Goal: Task Accomplishment & Management: Use online tool/utility

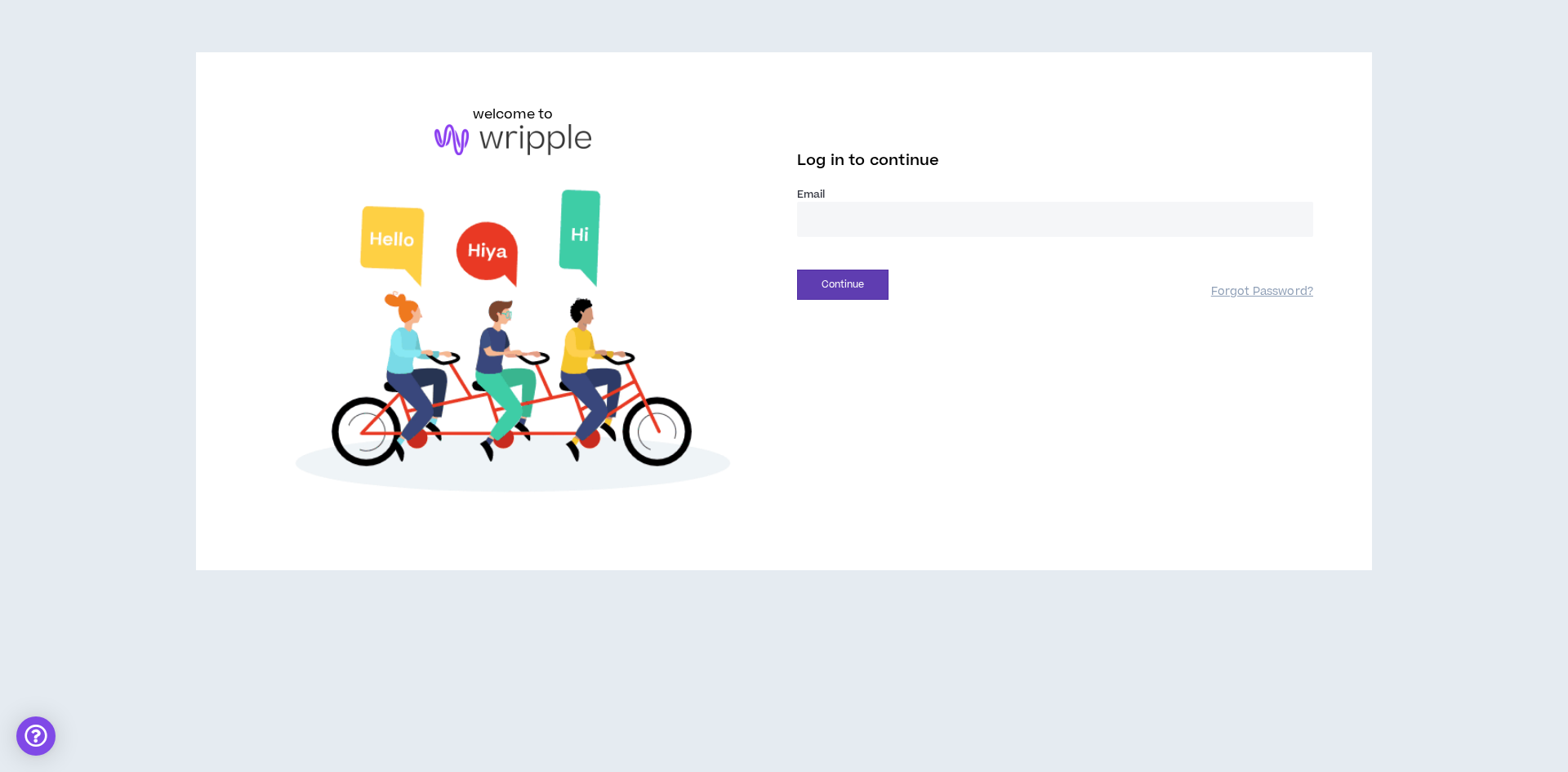
click at [841, 219] on input "email" at bounding box center [1055, 219] width 516 height 35
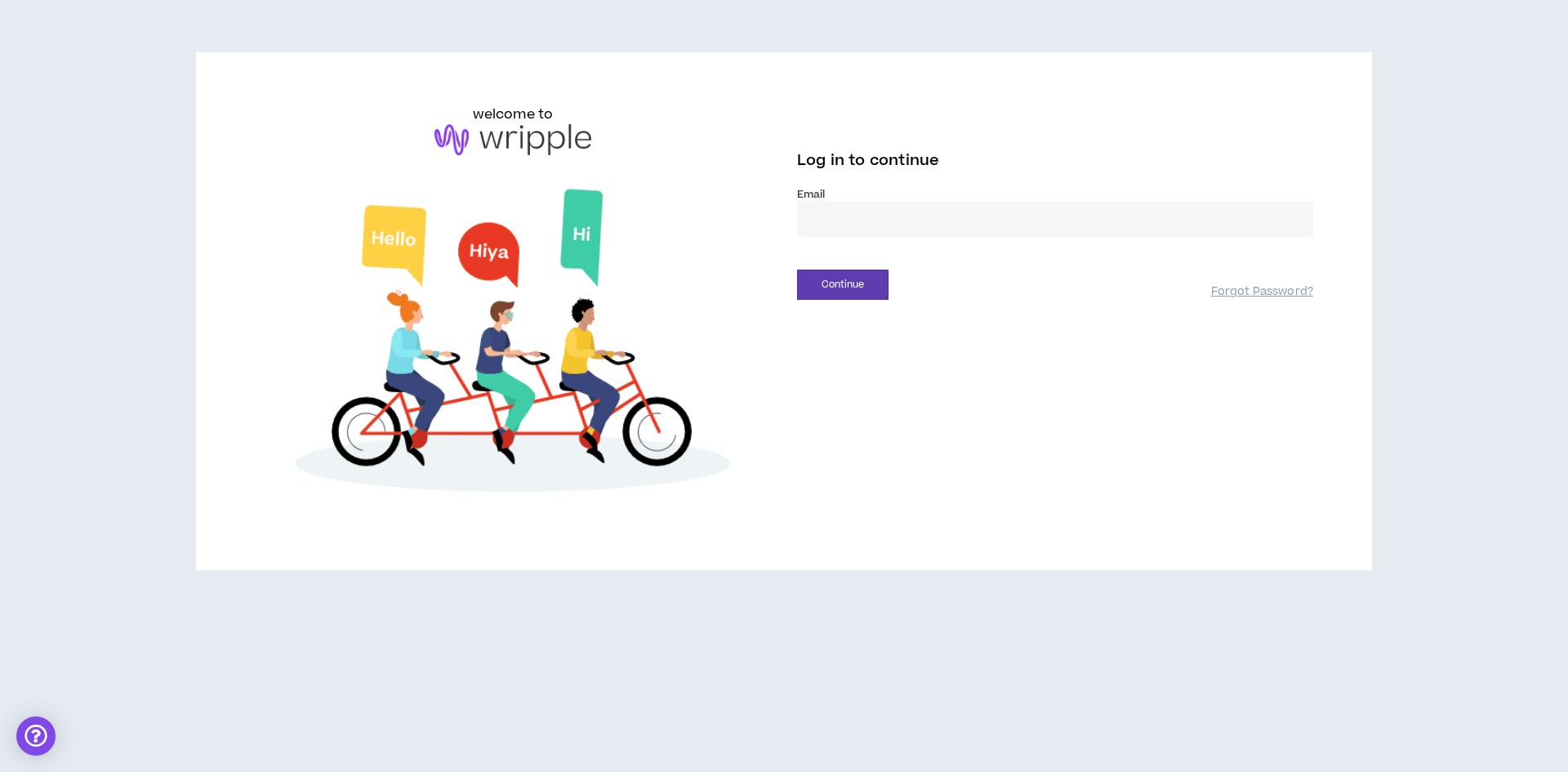
type input "**********"
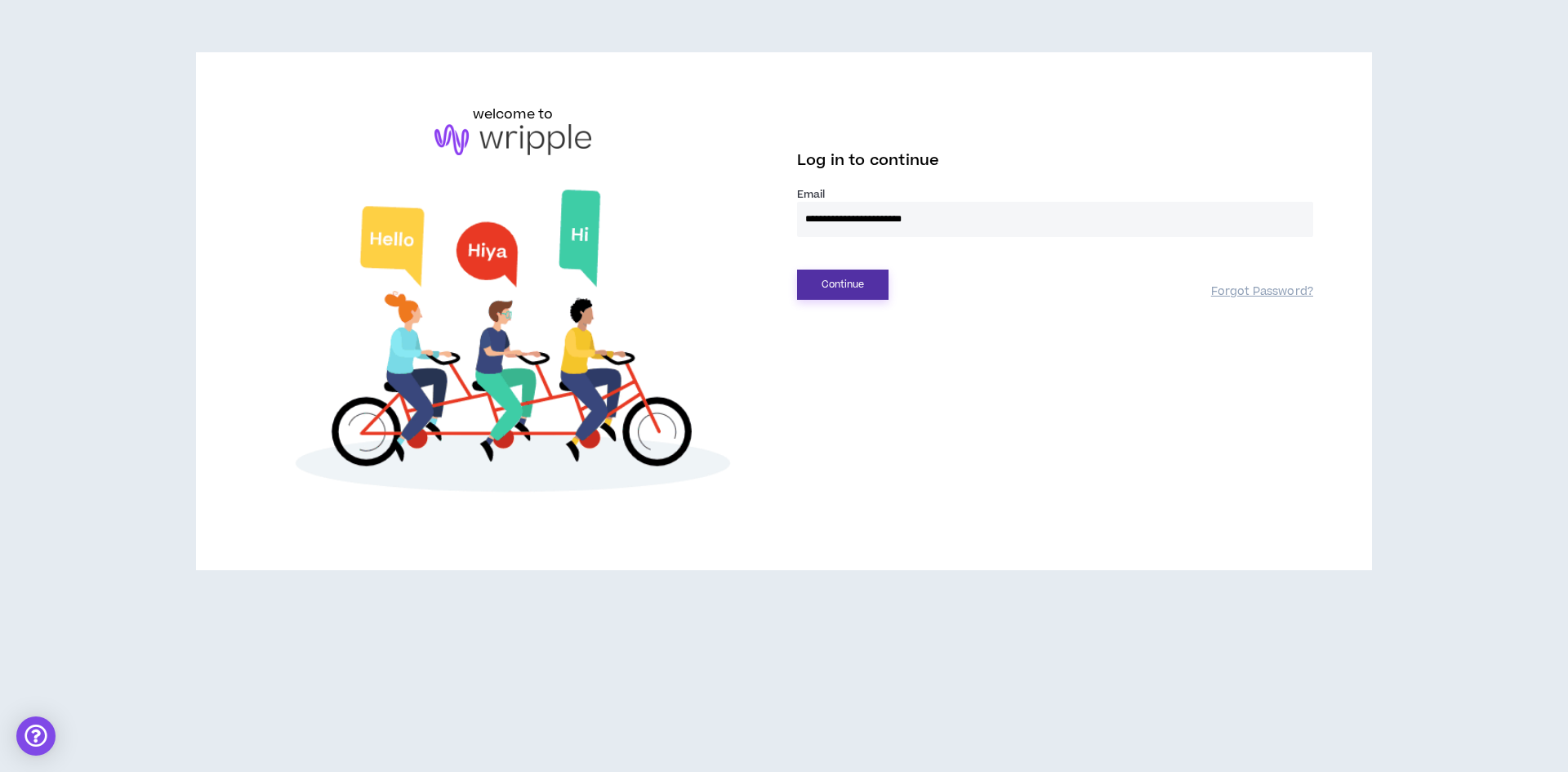
click at [848, 283] on button "Continue" at bounding box center [842, 284] width 91 height 30
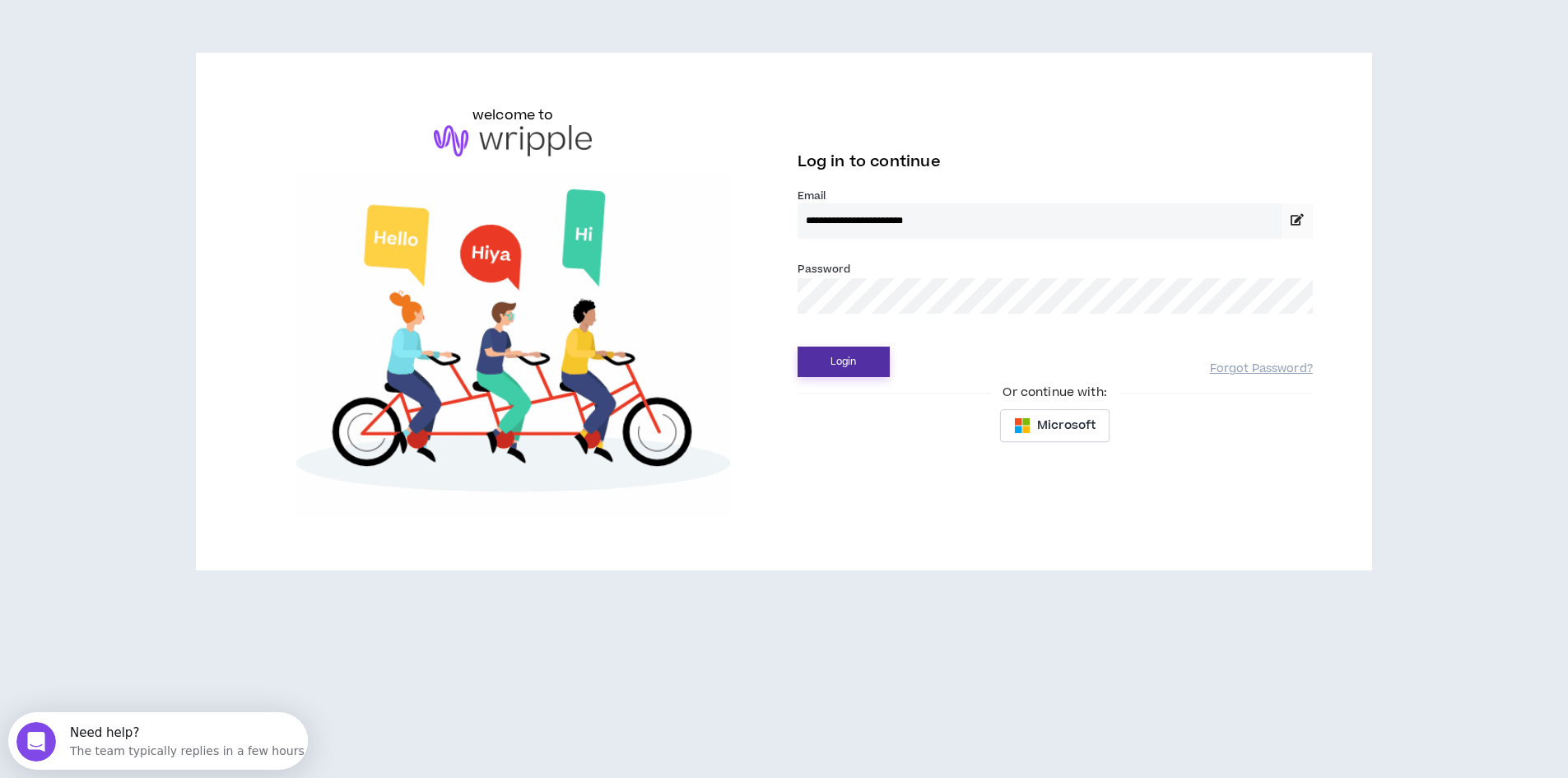
click at [849, 358] on button "Login" at bounding box center [843, 362] width 92 height 31
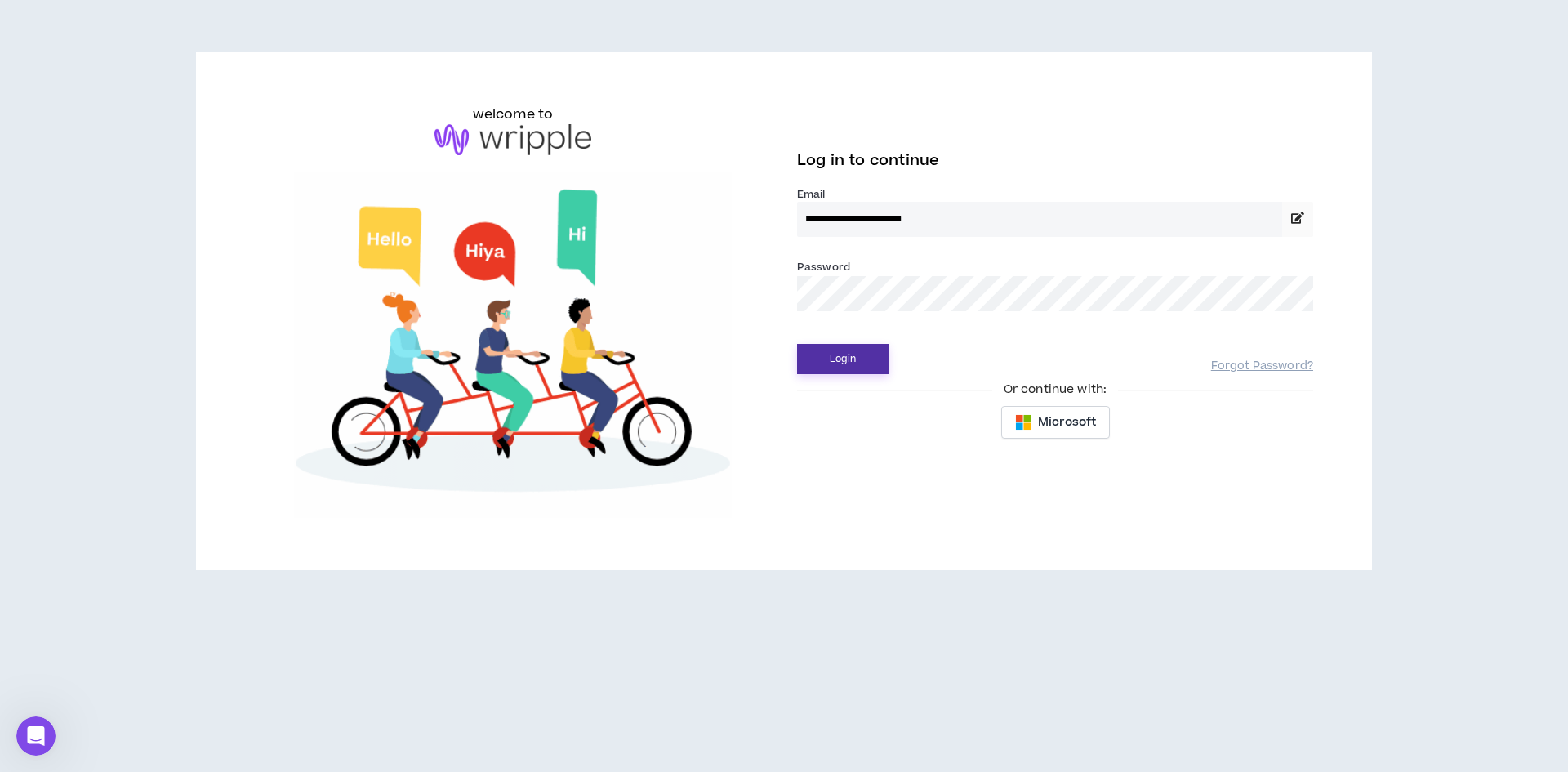
click at [869, 359] on button "Login" at bounding box center [842, 359] width 91 height 30
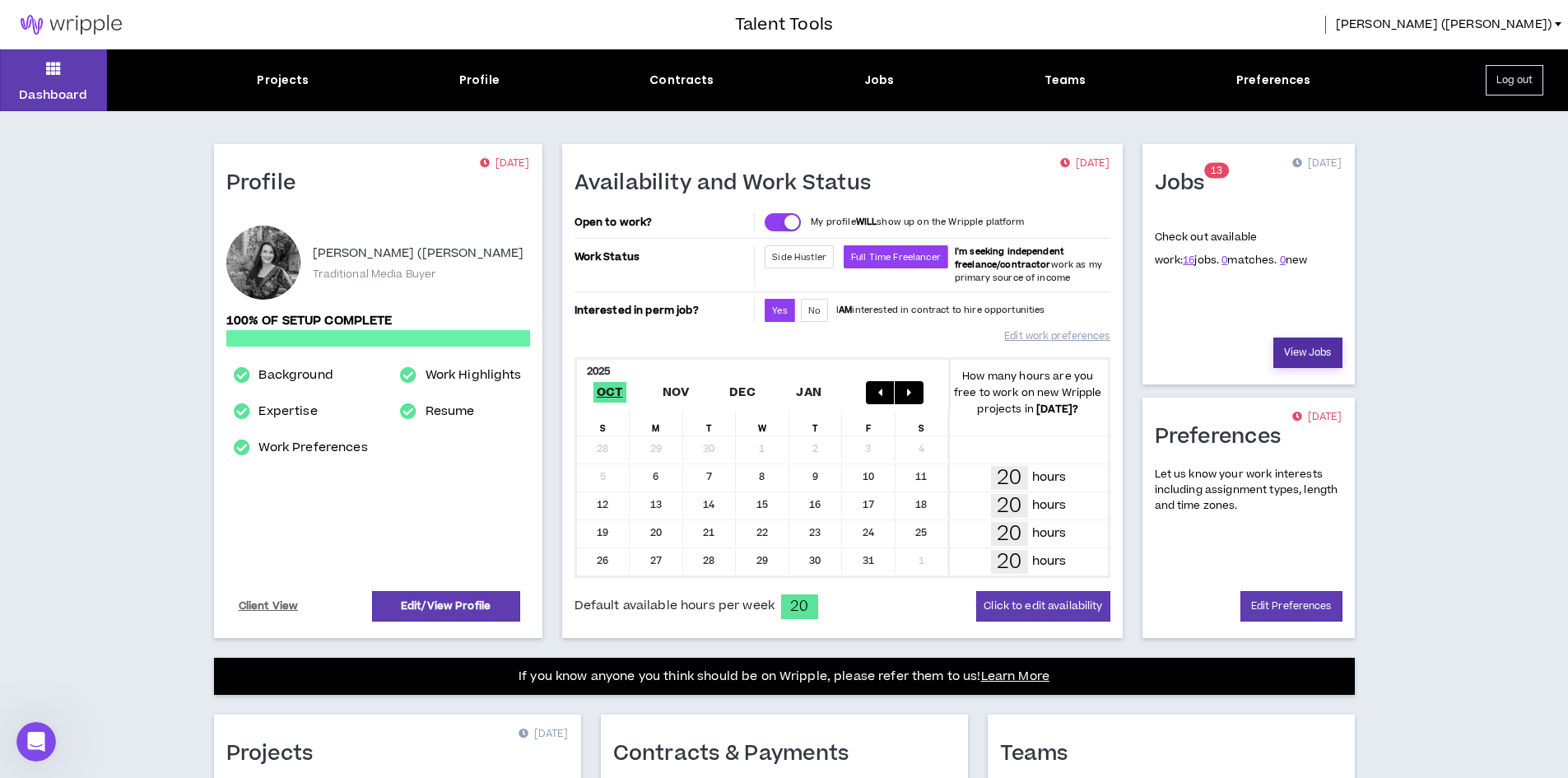
click at [1307, 357] on link "View Jobs" at bounding box center [1308, 353] width 69 height 31
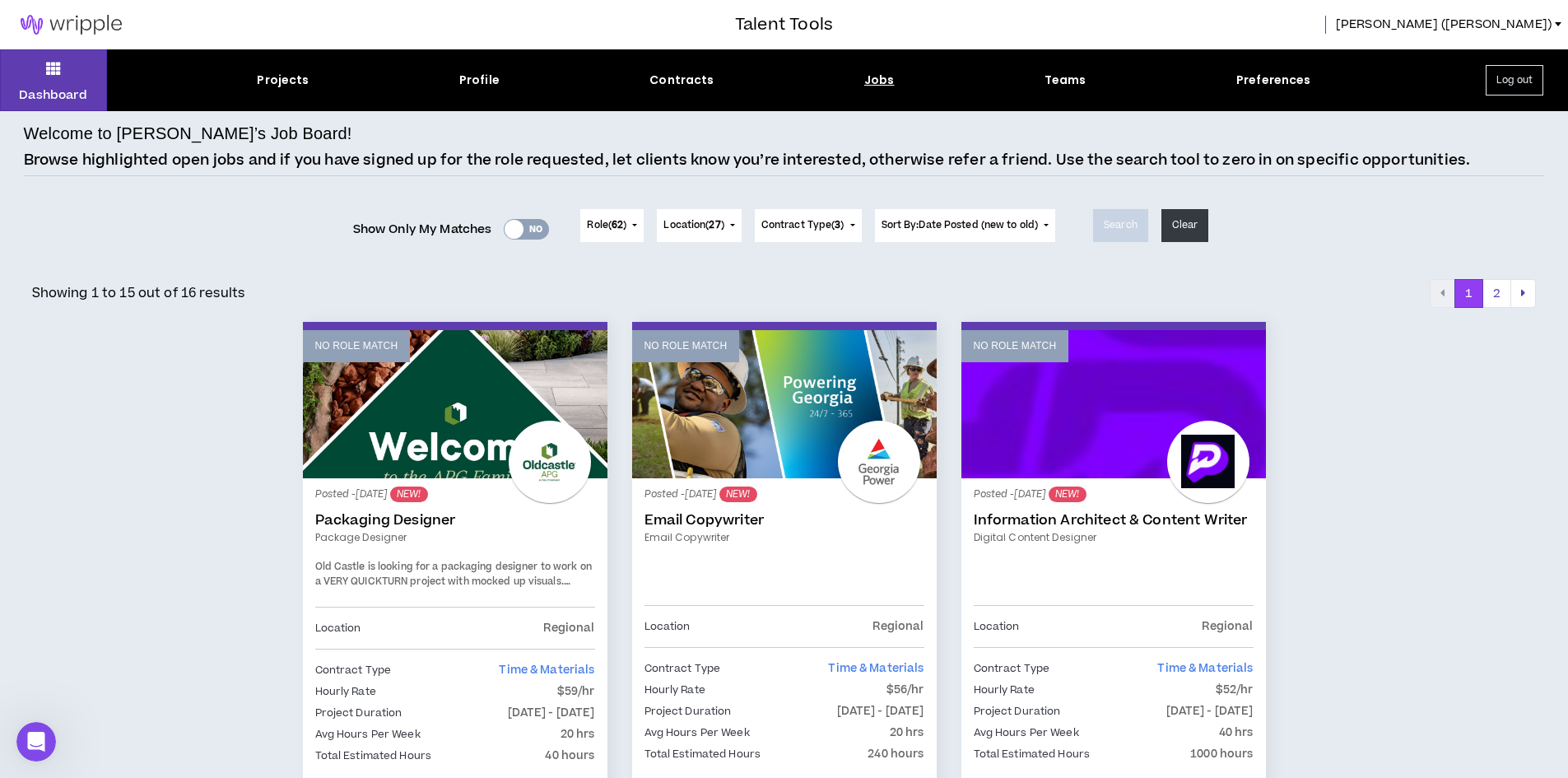
click at [842, 233] on button "Contract Type ( 3 )" at bounding box center [809, 225] width 107 height 33
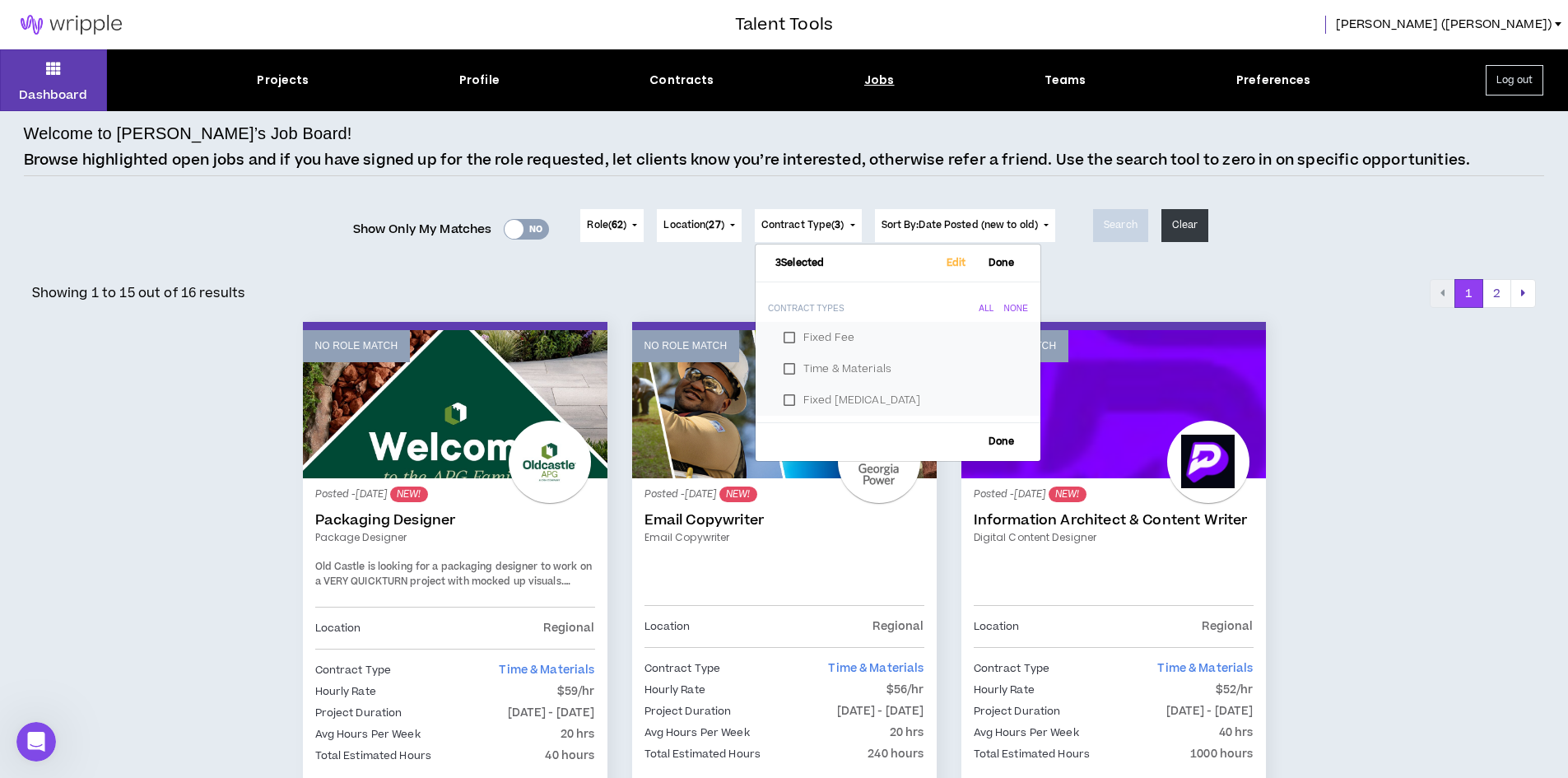
click at [1089, 279] on div "Showing 1 to 15 out of 16 results 1 2" at bounding box center [784, 294] width 1505 height 30
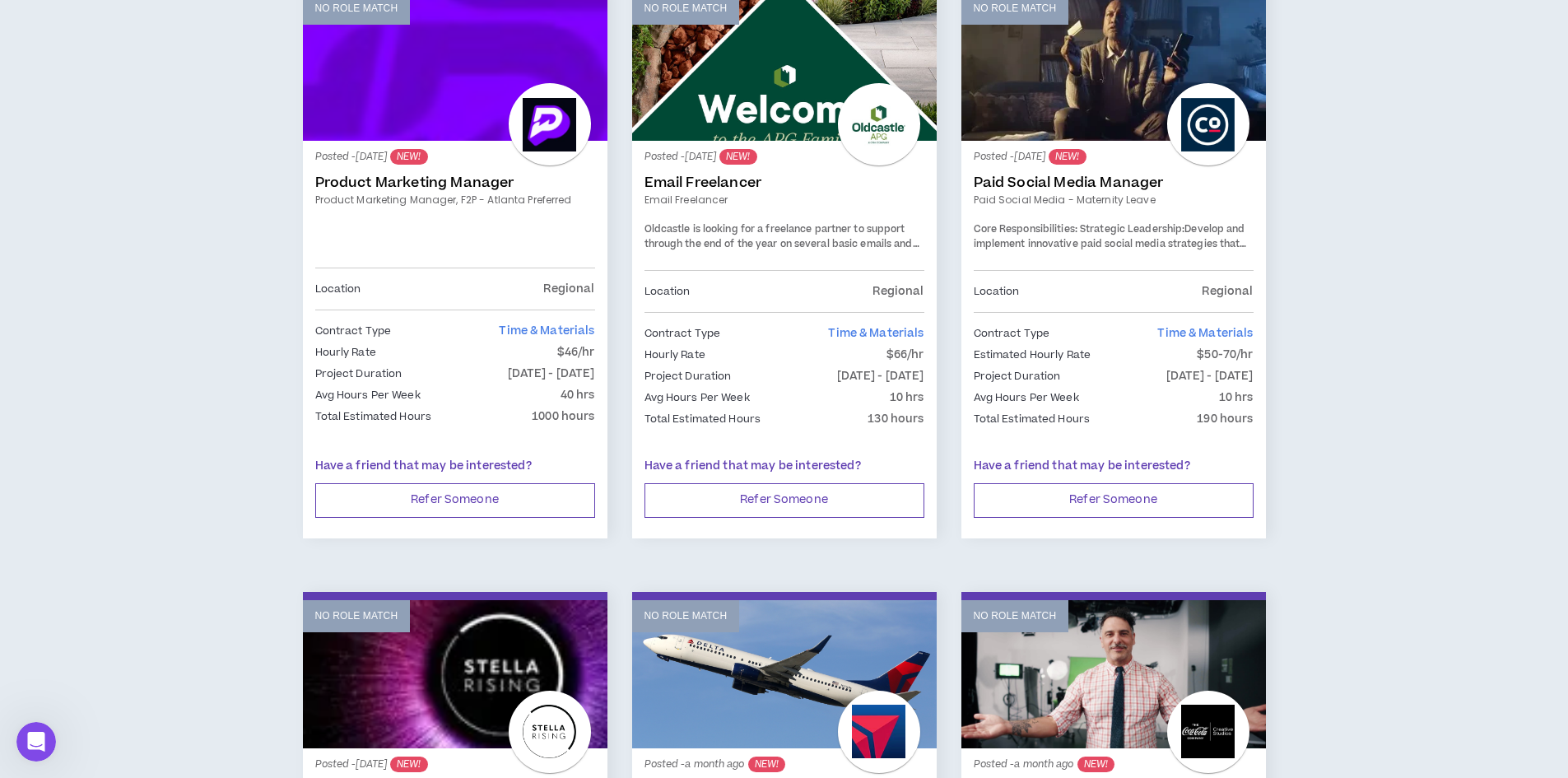
scroll to position [1564, 0]
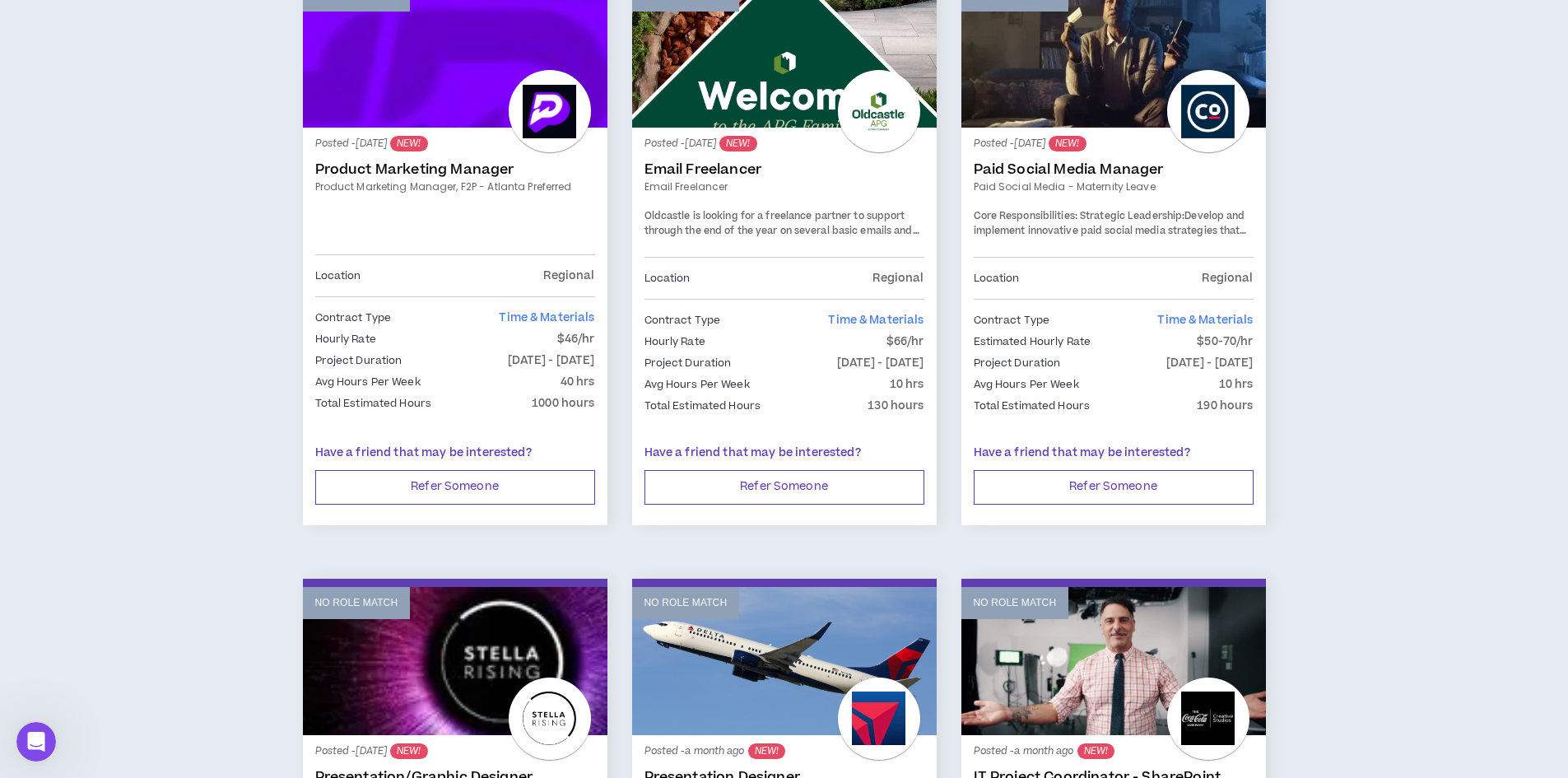
click at [731, 168] on link "Email Freelancer" at bounding box center [784, 169] width 280 height 17
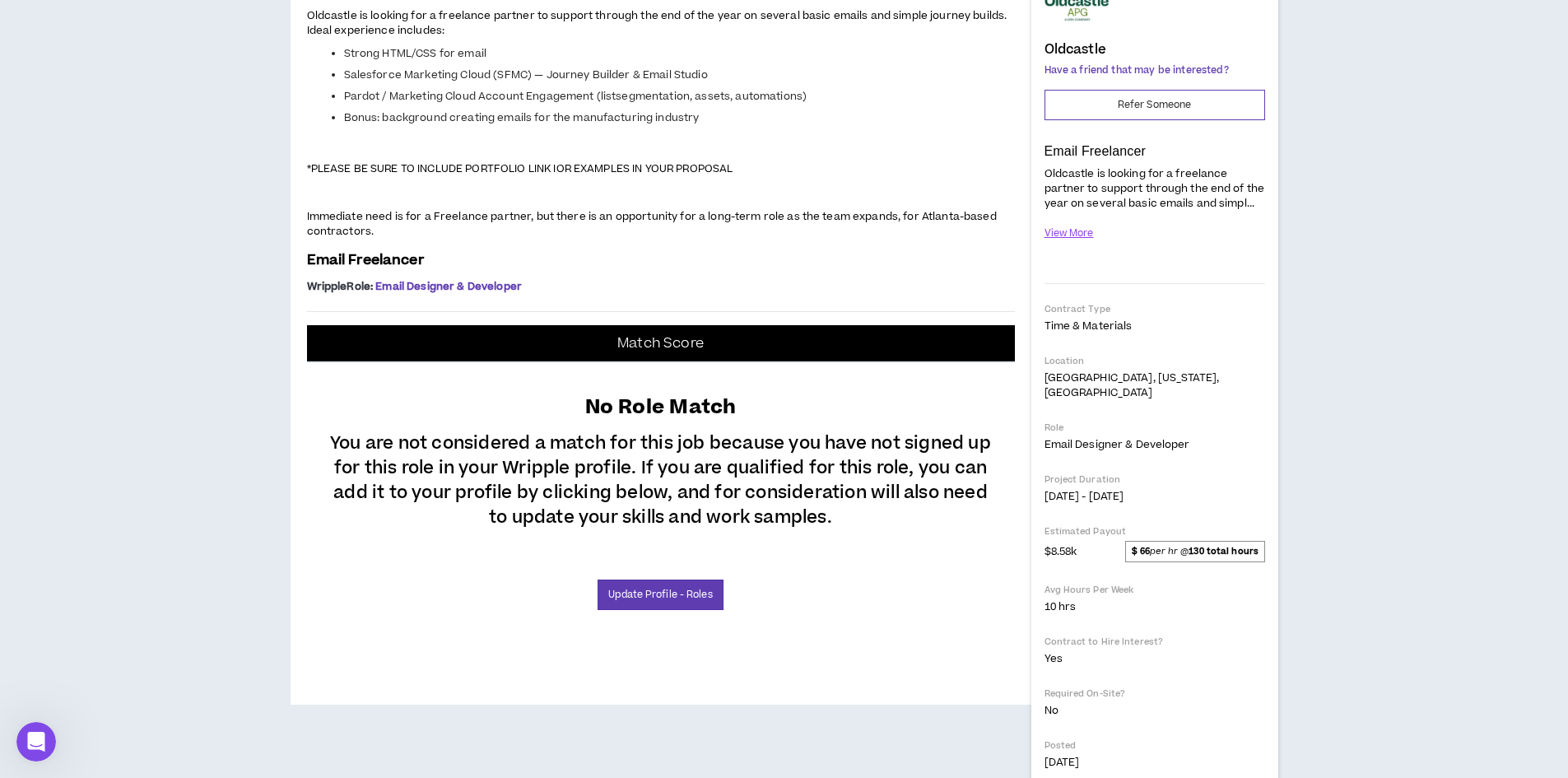
scroll to position [411, 0]
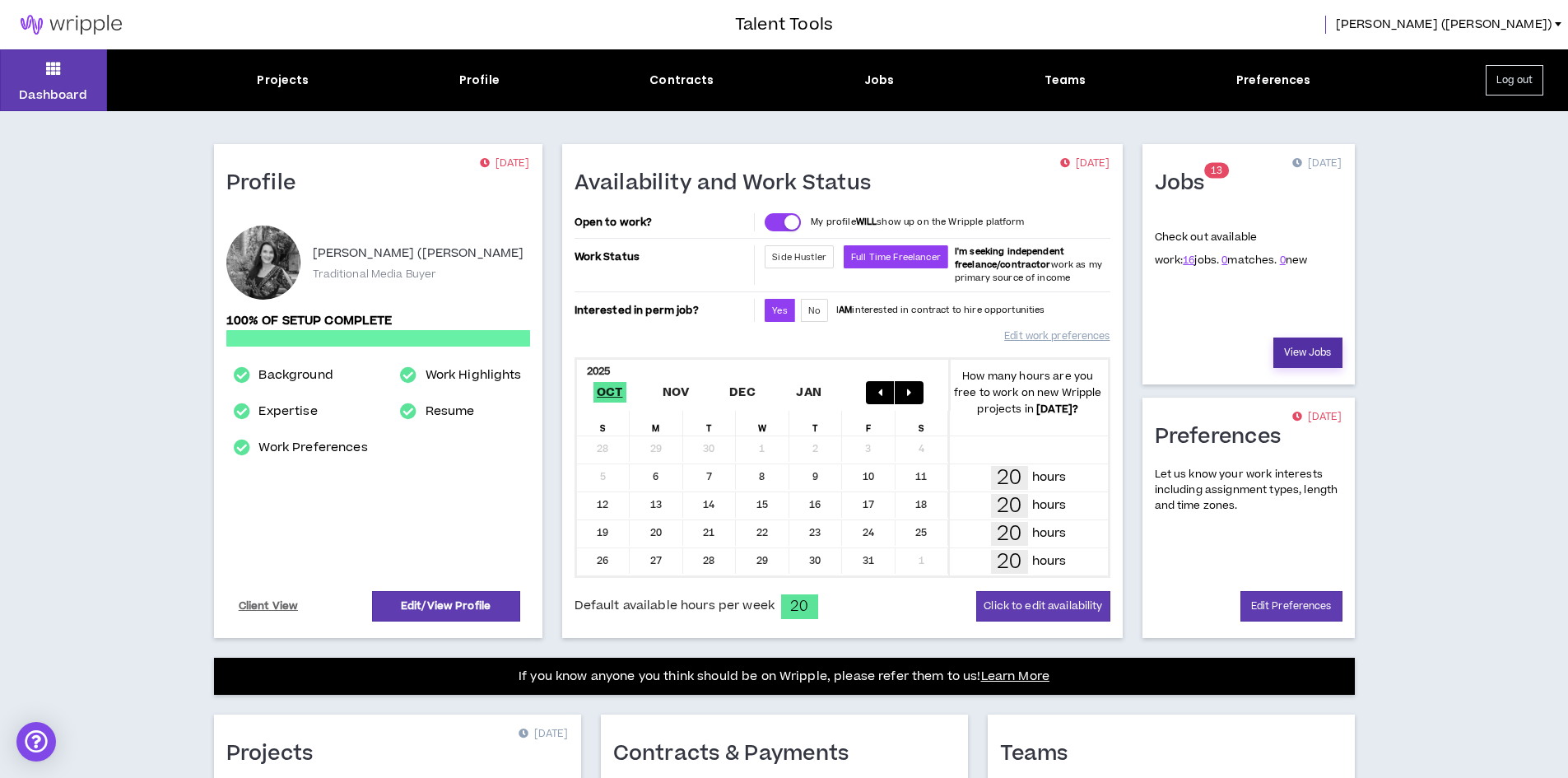
click at [1304, 359] on link "View Jobs" at bounding box center [1308, 353] width 69 height 31
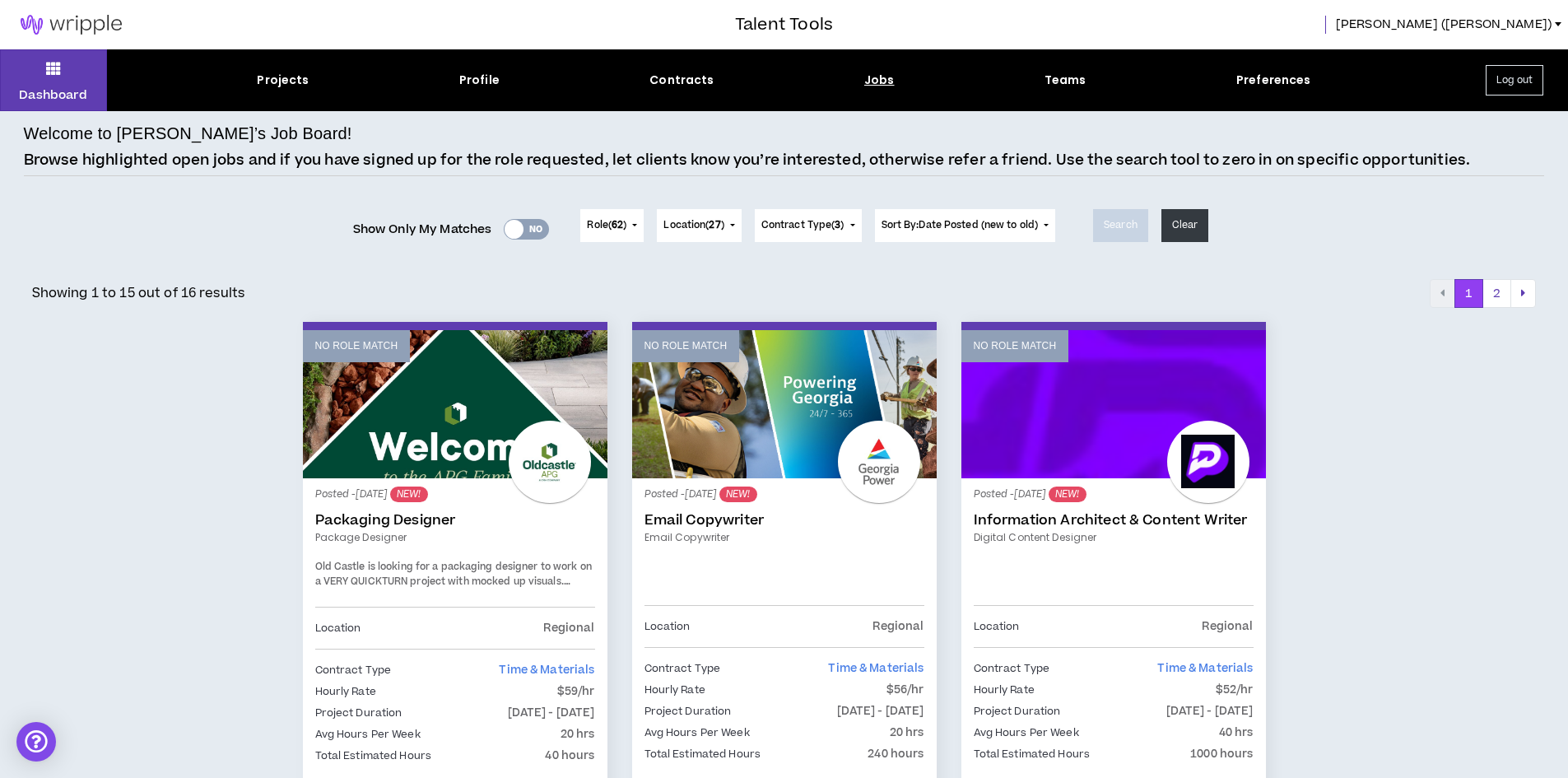
click at [526, 231] on div "Yes No" at bounding box center [526, 229] width 46 height 21
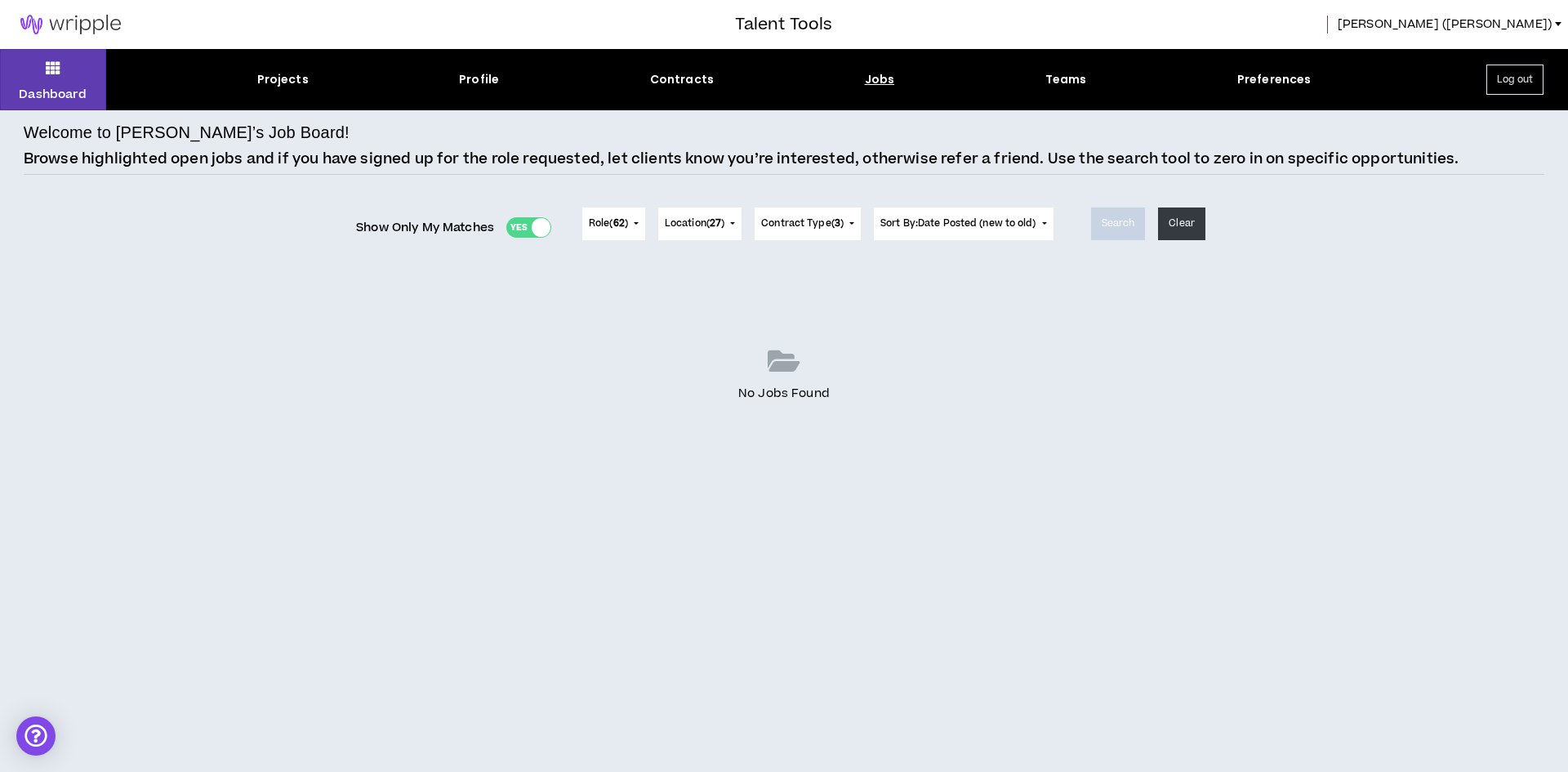
click at [522, 229] on div "Yes No" at bounding box center [529, 227] width 45 height 21
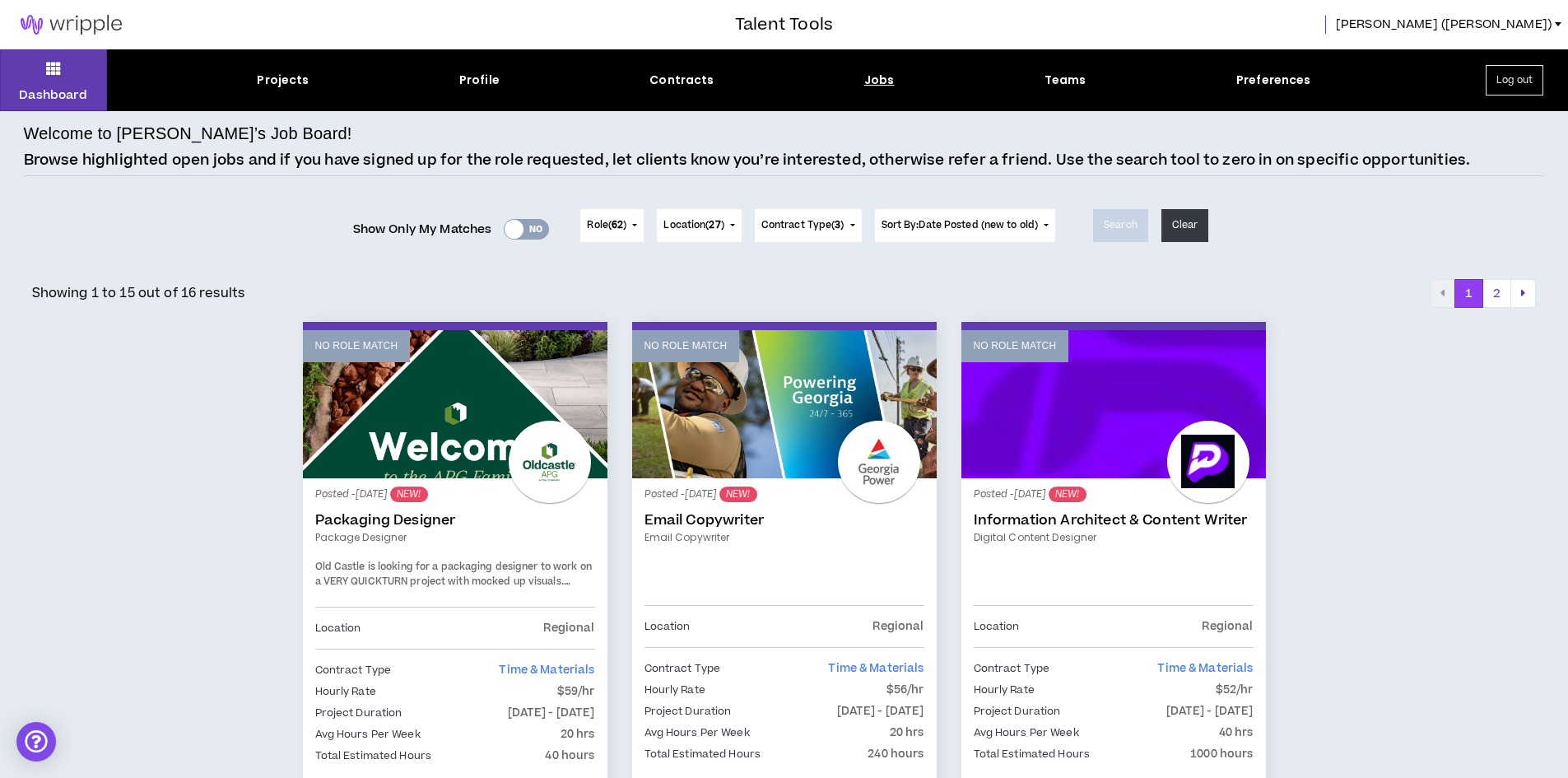
click at [298, 64] on div "Dashboard Projects Profile Contracts Jobs Teams Preferences Log out" at bounding box center [784, 80] width 1568 height 61
click at [294, 80] on div "Projects" at bounding box center [282, 79] width 52 height 17
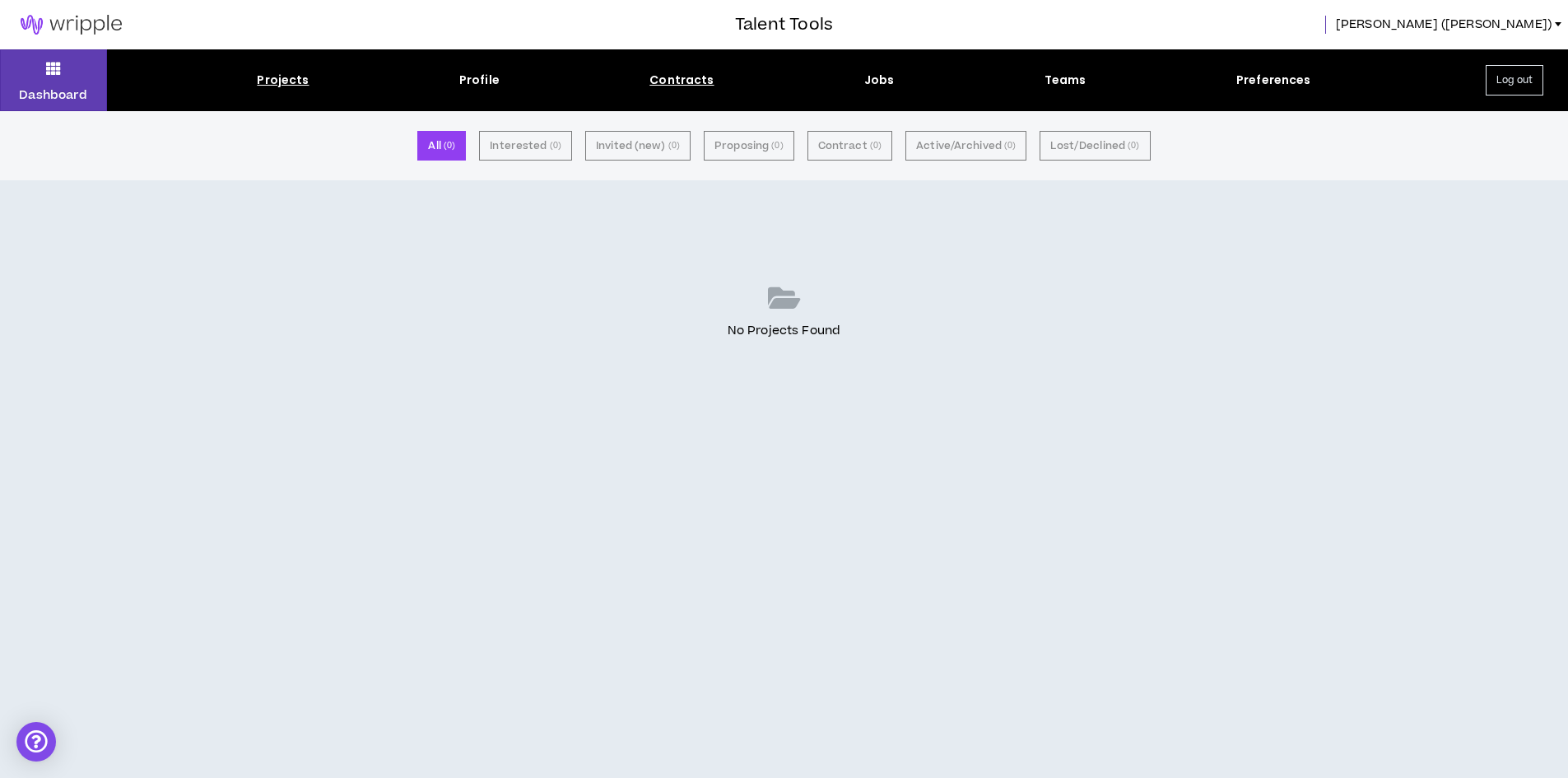
click at [670, 73] on div "Contracts" at bounding box center [681, 79] width 64 height 17
